Goal: Find specific page/section: Find specific page/section

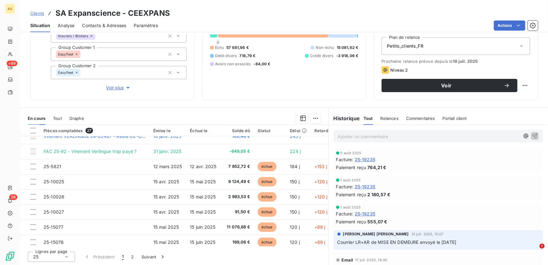
scroll to position [270, 0]
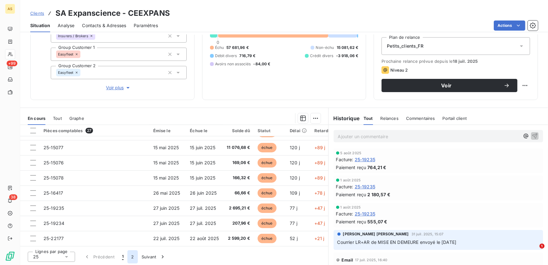
click at [135, 257] on button "2" at bounding box center [132, 256] width 10 height 13
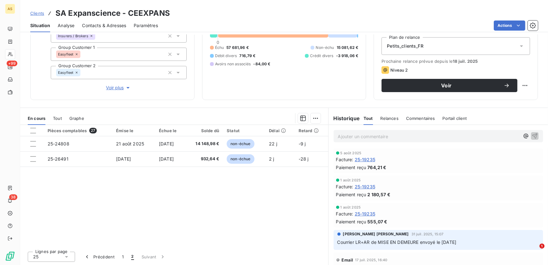
click at [37, 12] on span "Clients" at bounding box center [37, 13] width 14 height 5
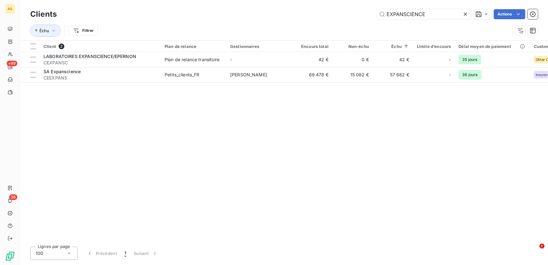
drag, startPoint x: 427, startPoint y: 13, endPoint x: 355, endPoint y: 13, distance: 71.9
click at [355, 13] on div "EXPANSCIENCE Actions" at bounding box center [301, 14] width 474 height 10
drag, startPoint x: 435, startPoint y: 14, endPoint x: 368, endPoint y: 16, distance: 67.5
click at [368, 16] on div "EXPANSCIENCE Actions" at bounding box center [301, 14] width 474 height 10
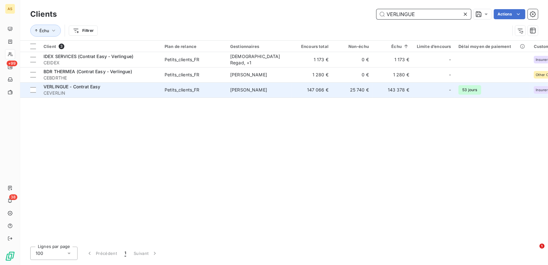
type input "VERLINGUE"
click at [91, 88] on span "VERLINGUE - Contrat Easy" at bounding box center [72, 86] width 57 height 5
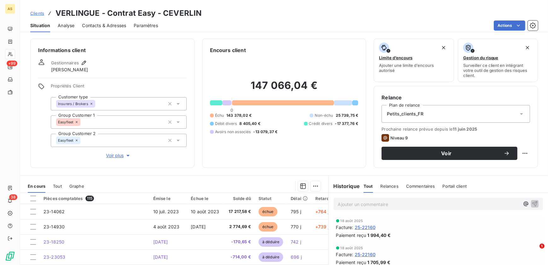
click at [38, 13] on span "Clients" at bounding box center [37, 13] width 14 height 5
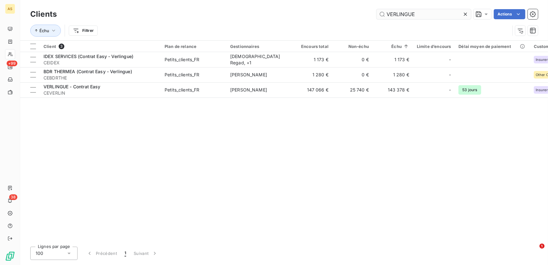
drag, startPoint x: 423, startPoint y: 11, endPoint x: 378, endPoint y: 15, distance: 44.9
click at [378, 15] on input "VERLINGUE" at bounding box center [423, 14] width 95 height 10
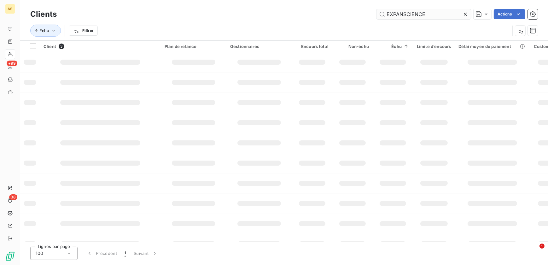
type input "EXPANSCIENCE"
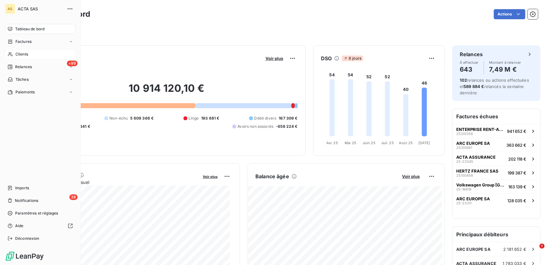
click at [25, 53] on span "Clients" at bounding box center [21, 54] width 13 height 6
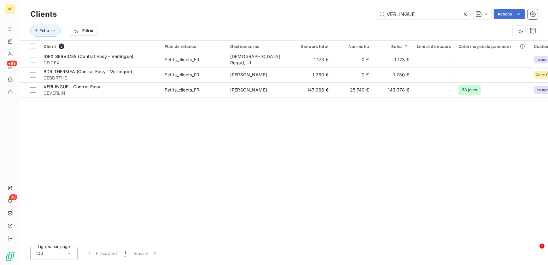
drag, startPoint x: 423, startPoint y: 15, endPoint x: 344, endPoint y: 10, distance: 79.9
click at [344, 10] on div "VERLINGUE Actions" at bounding box center [301, 14] width 474 height 10
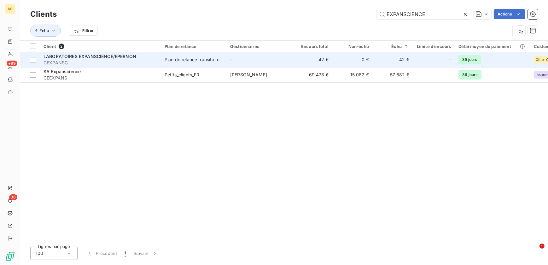
type input "EXPANSCIENCE"
click at [102, 56] on span "LABORATOIRES EXPANSCIENCE/EPERNON" at bounding box center [90, 56] width 93 height 5
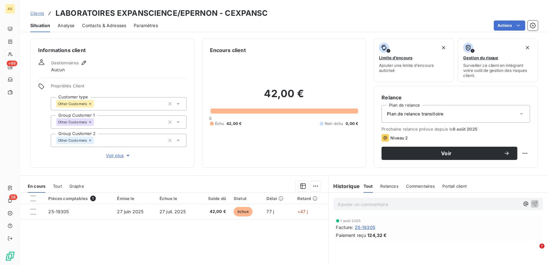
click at [38, 15] on span "Clients" at bounding box center [37, 13] width 14 height 5
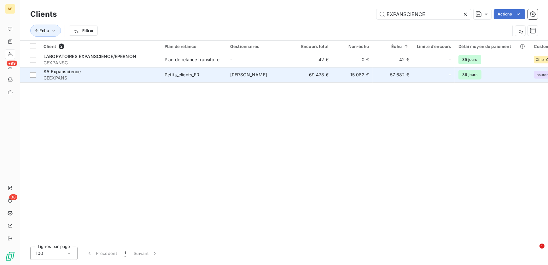
click at [61, 71] on span "SA Expanscience" at bounding box center [62, 71] width 37 height 5
